Goal: Task Accomplishment & Management: Manage account settings

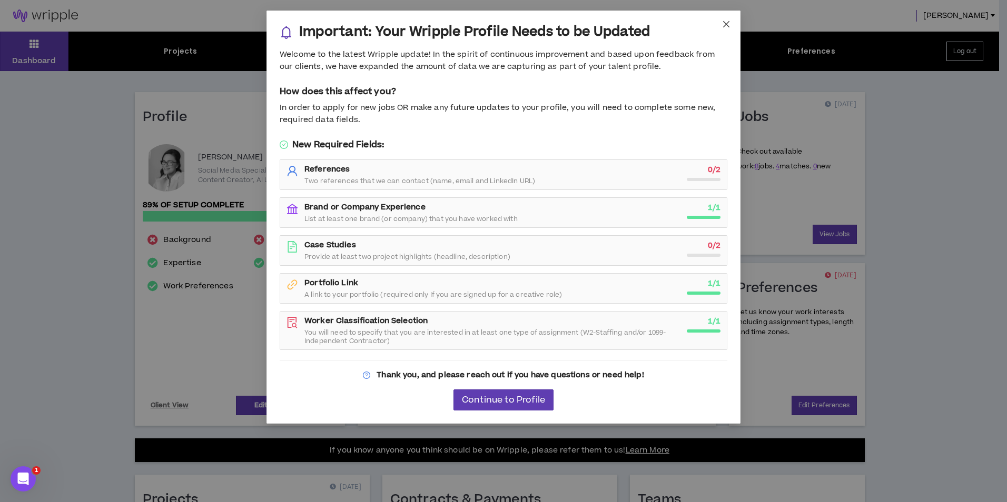
click at [724, 29] on span "Close" at bounding box center [726, 25] width 28 height 28
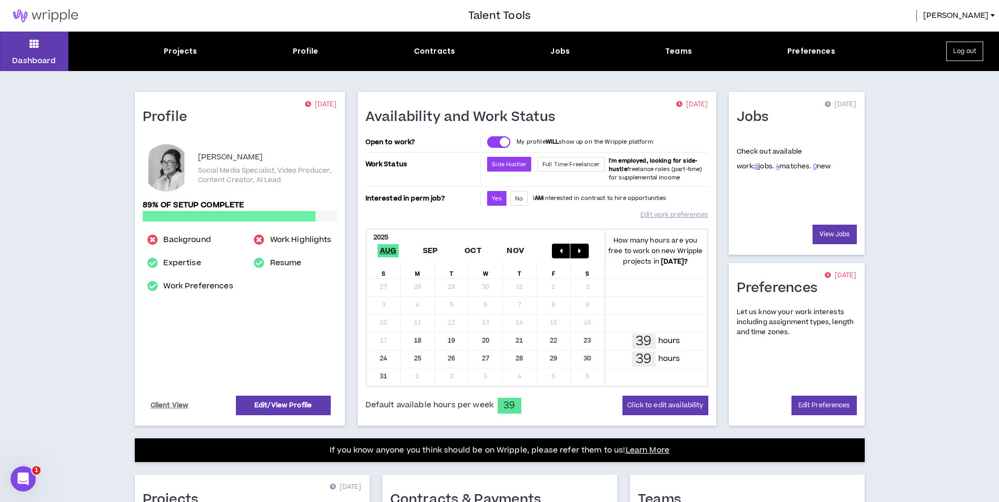
scroll to position [226, 0]
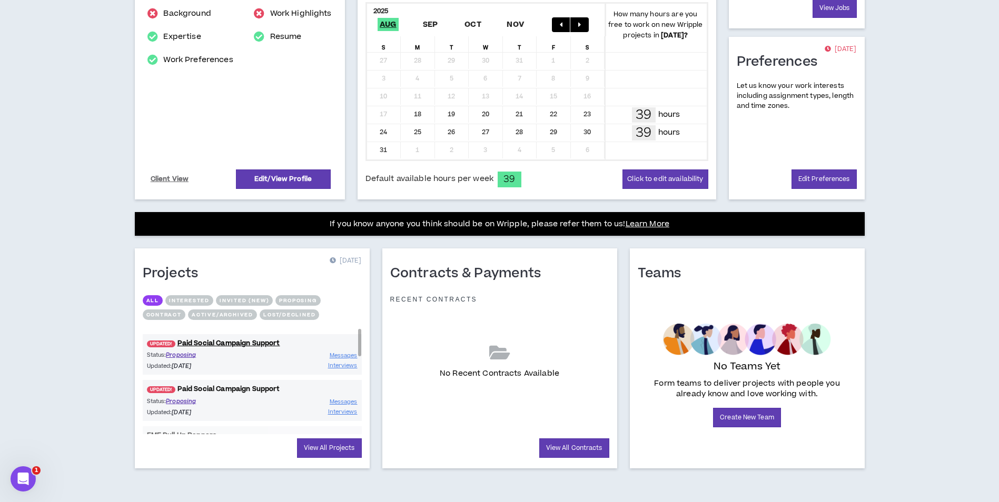
click at [235, 392] on link "UPDATED! Paid Social Campaign Support" at bounding box center [252, 389] width 219 height 10
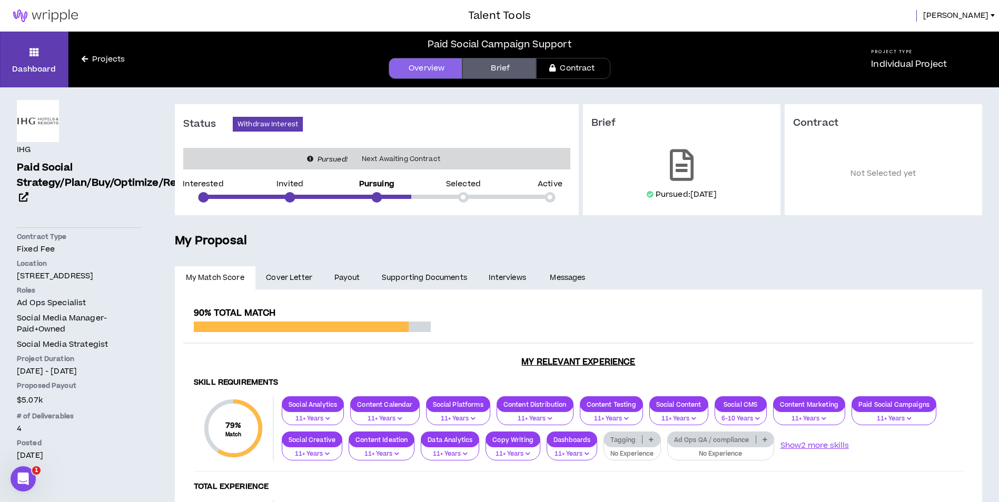
click at [338, 282] on link "Payout" at bounding box center [346, 277] width 47 height 23
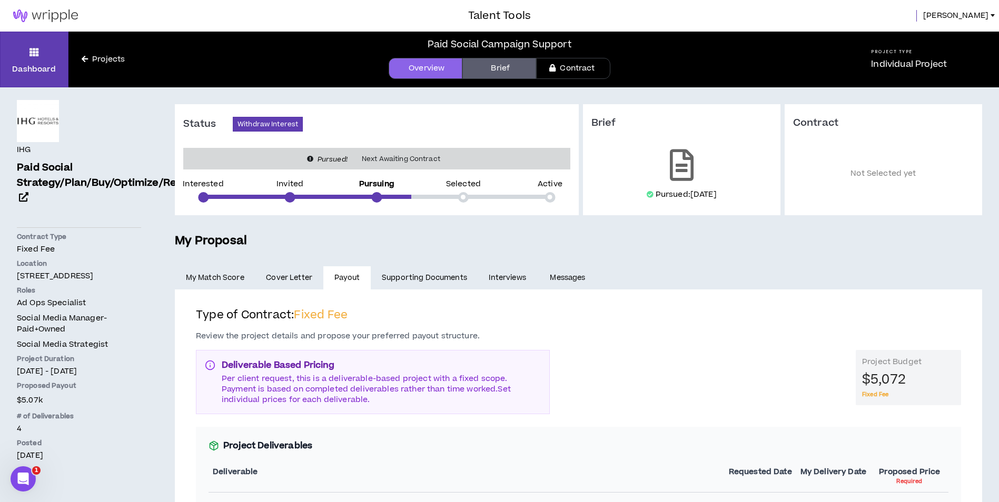
click at [96, 58] on link "Projects" at bounding box center [102, 60] width 69 height 12
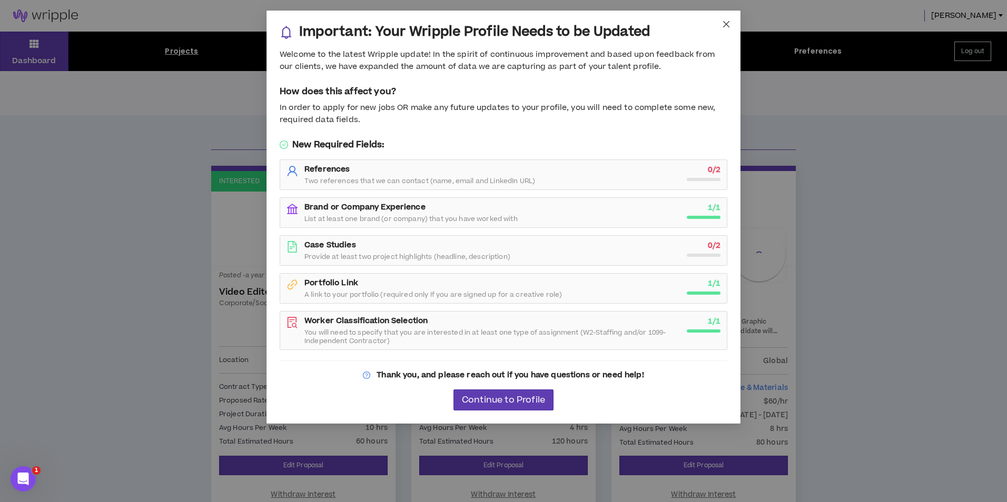
click at [728, 24] on icon "close" at bounding box center [726, 24] width 8 height 8
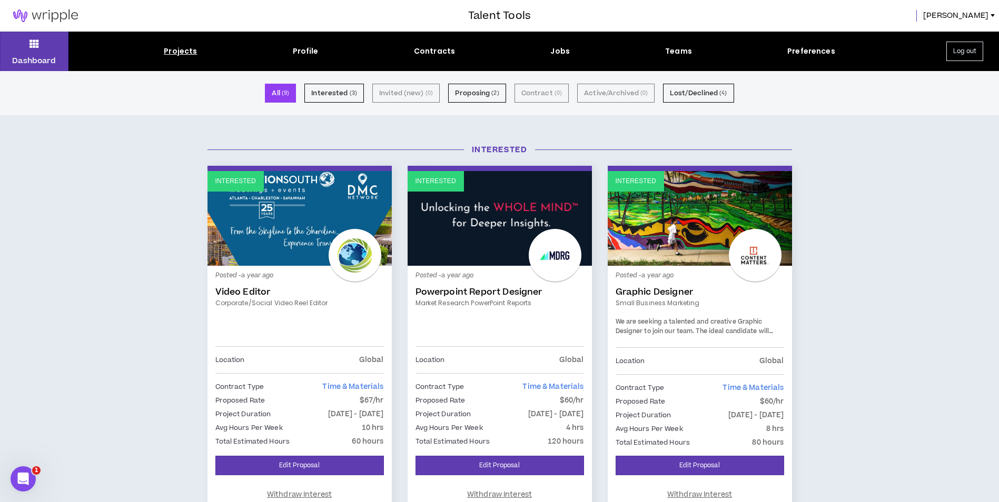
click at [45, 20] on img at bounding box center [45, 15] width 91 height 13
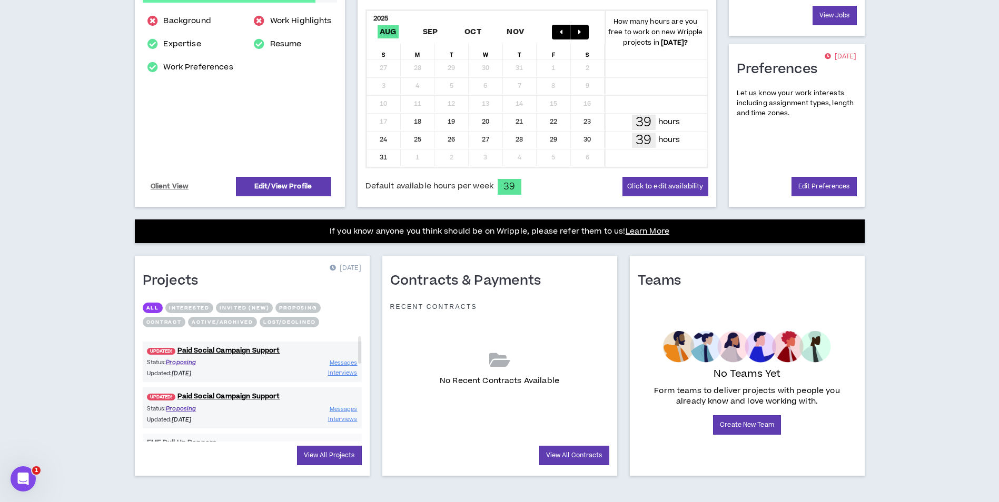
scroll to position [226, 0]
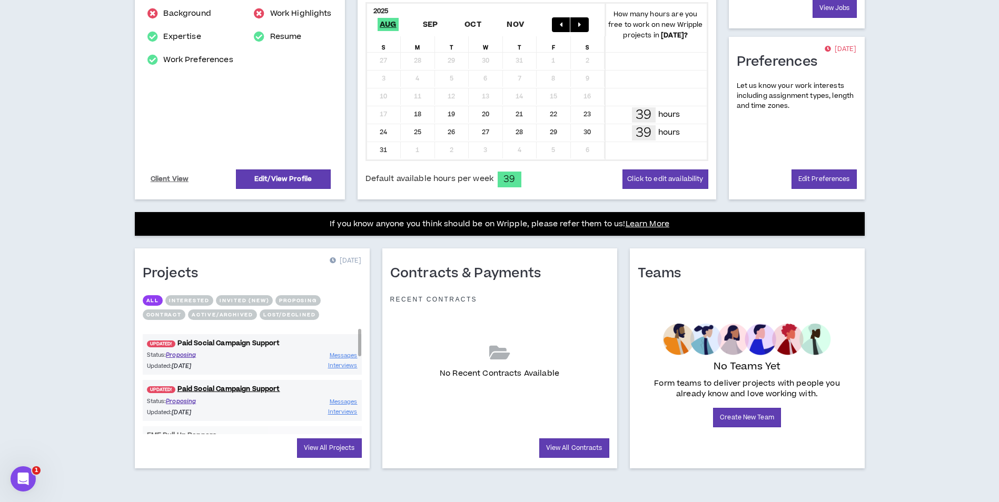
click at [226, 345] on link "UPDATED! Paid Social Campaign Support" at bounding box center [252, 344] width 219 height 10
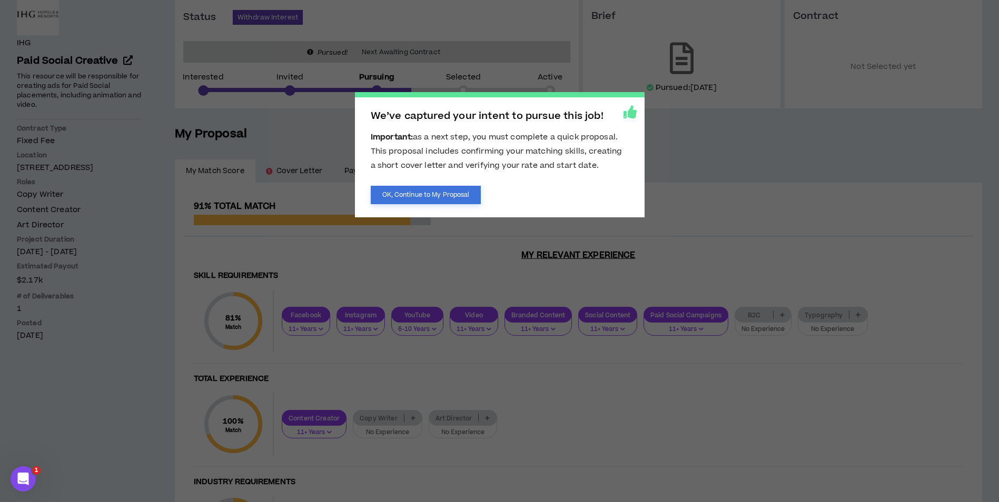
click at [415, 196] on button "OK, Continue to My Proposal" at bounding box center [426, 195] width 111 height 18
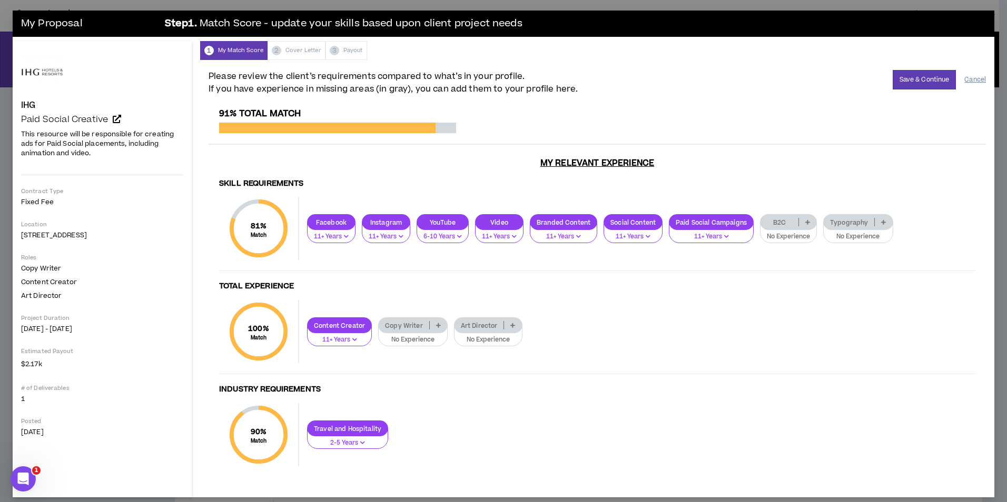
click at [964, 82] on button "Cancel" at bounding box center [975, 80] width 22 height 18
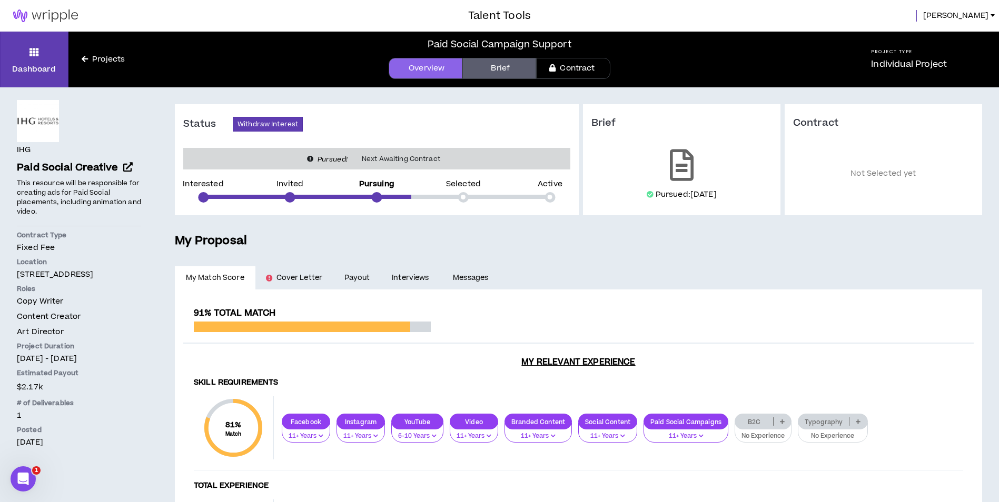
click at [514, 73] on link "Brief" at bounding box center [499, 68] width 74 height 21
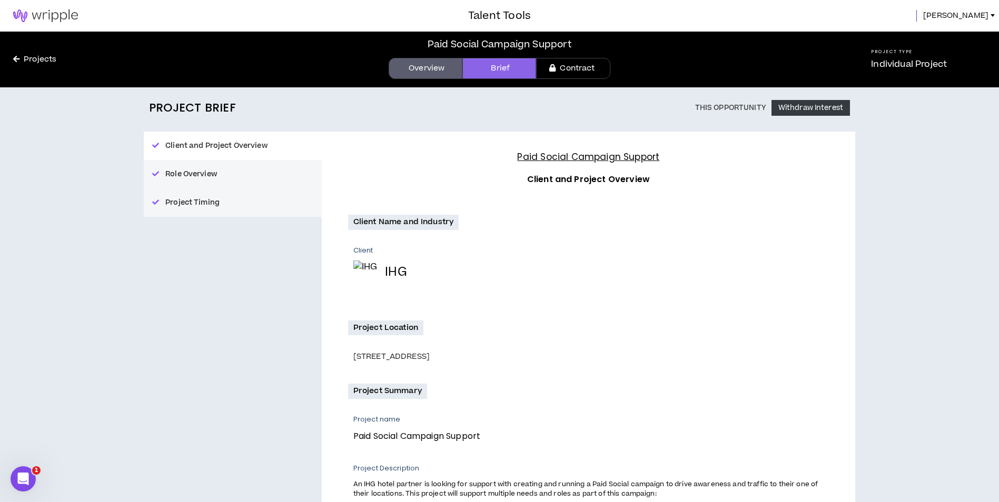
click at [961, 13] on span "[PERSON_NAME]" at bounding box center [955, 16] width 65 height 12
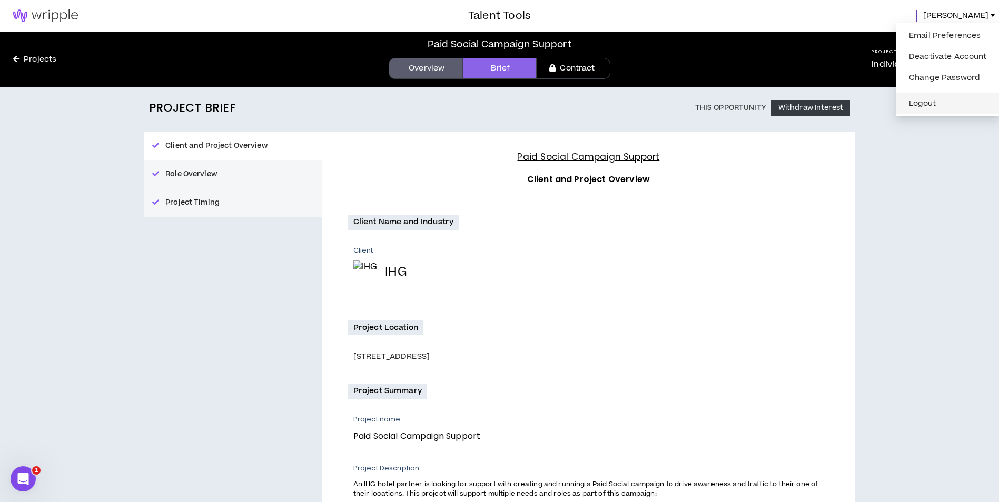
click at [940, 95] on li "Logout" at bounding box center [947, 103] width 103 height 21
click at [939, 102] on button "Logout" at bounding box center [947, 104] width 91 height 16
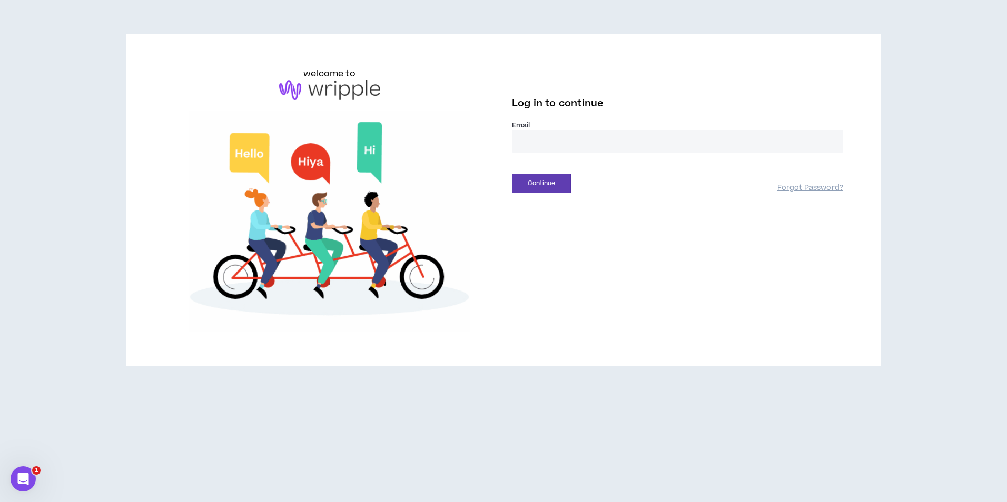
click at [572, 142] on input "email" at bounding box center [677, 141] width 331 height 23
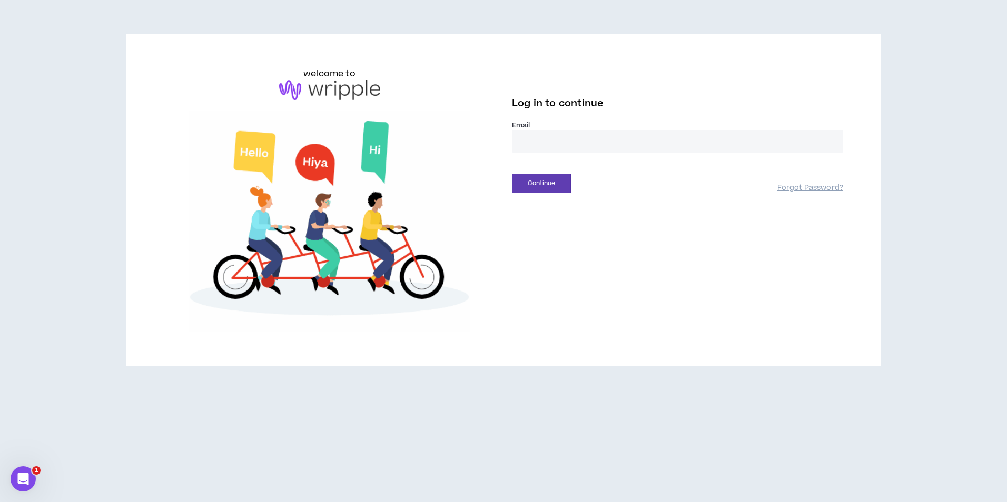
type input "**********"
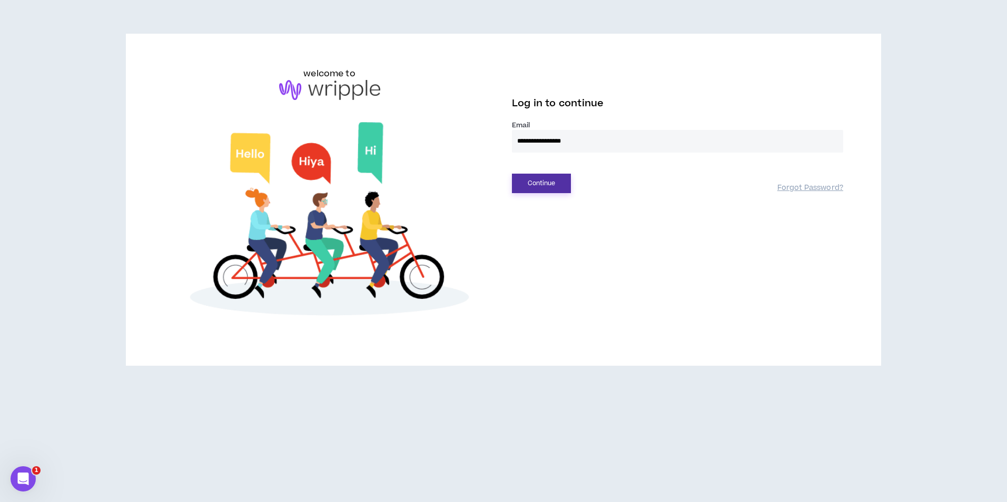
click at [534, 190] on button "Continue" at bounding box center [541, 183] width 59 height 19
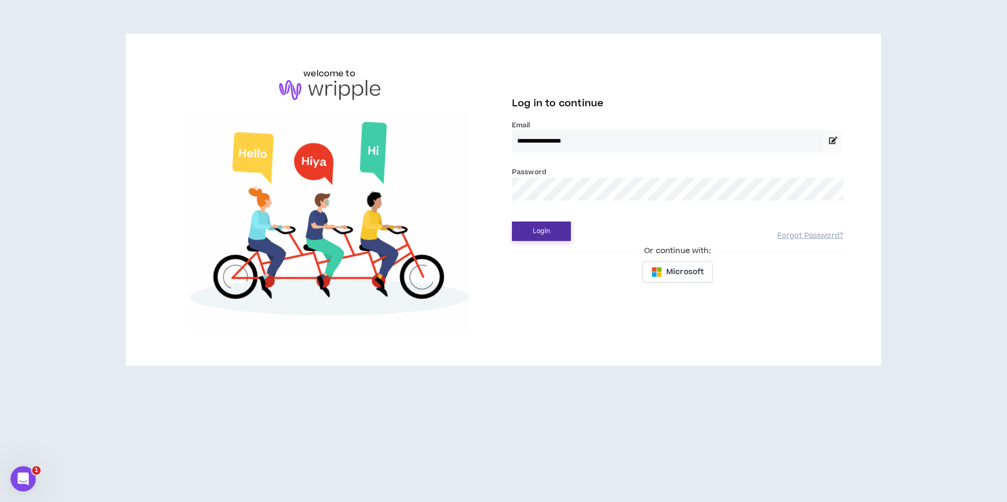
click at [548, 228] on button "Login" at bounding box center [541, 231] width 59 height 19
